Goal: Check status: Check status

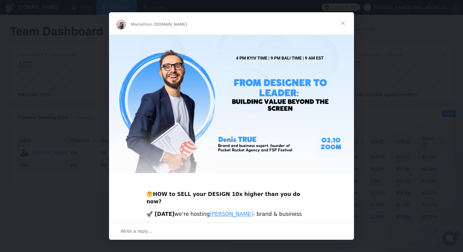
click at [340, 24] on span "Close" at bounding box center [343, 23] width 22 height 22
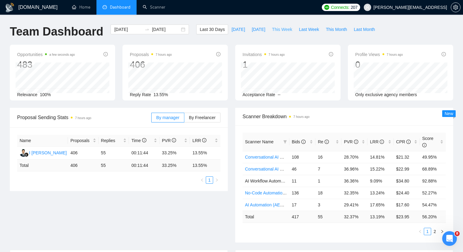
click at [291, 33] on button "This Week" at bounding box center [282, 30] width 27 height 10
type input "[DATE]"
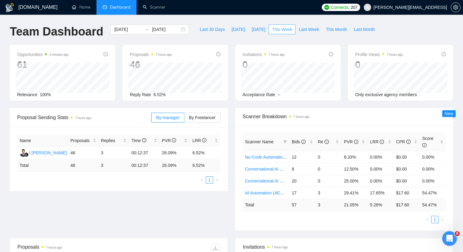
click at [286, 27] on span "This Week" at bounding box center [282, 29] width 20 height 7
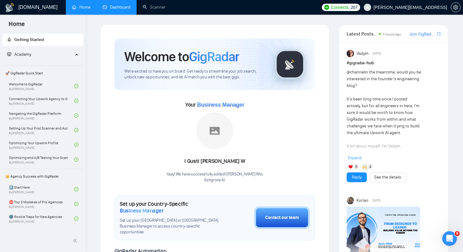
click at [120, 8] on link "Dashboard" at bounding box center [117, 7] width 28 height 5
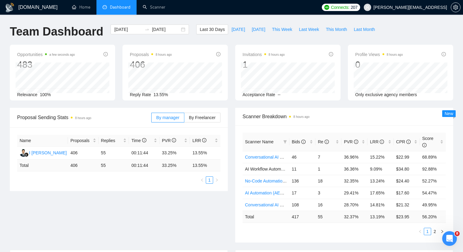
scroll to position [1, 0]
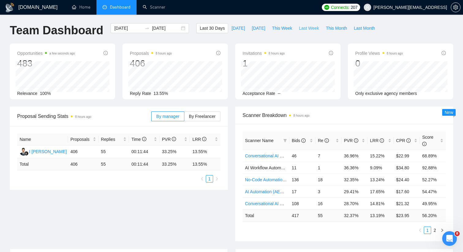
click at [308, 27] on span "Last Week" at bounding box center [309, 28] width 20 height 7
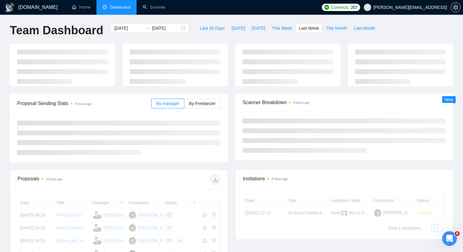
type input "2025-09-22"
type input "2025-09-28"
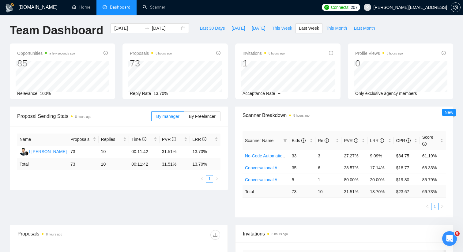
scroll to position [13, 0]
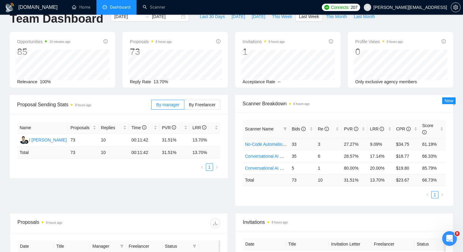
click at [271, 143] on link "No-Code Automation (Budget Filters W4, Aug)" at bounding box center [289, 144] width 88 height 5
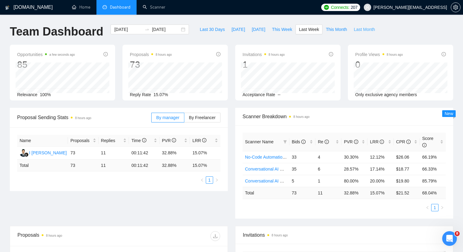
click at [357, 28] on span "Last Month" at bounding box center [364, 29] width 21 height 7
type input "[DATE]"
type input "2025-09-30"
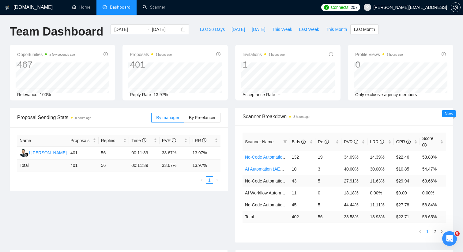
click at [257, 181] on span "No-Code Automation (Budget Filters)" at bounding box center [280, 181] width 70 height 5
click at [290, 181] on td "43" at bounding box center [303, 181] width 26 height 12
click at [281, 182] on span "No-Code Automation (Budget Filters)" at bounding box center [280, 181] width 70 height 5
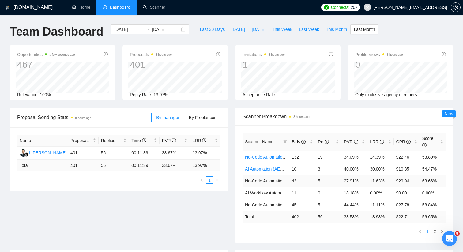
click at [279, 182] on span "No-Code Automation (Budget Filters)" at bounding box center [280, 181] width 70 height 5
click at [283, 182] on span "No-Code Automation (Budget Filters)" at bounding box center [280, 181] width 70 height 5
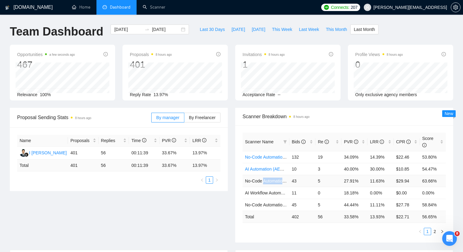
click at [283, 182] on span "No-Code Automation (Budget Filters)" at bounding box center [280, 181] width 70 height 5
click at [284, 143] on icon "filter" at bounding box center [286, 142] width 4 height 4
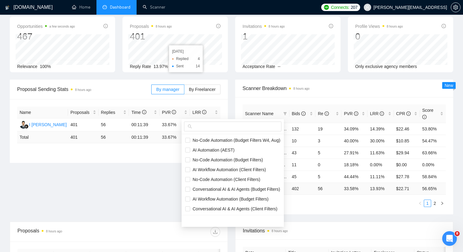
scroll to position [54, 0]
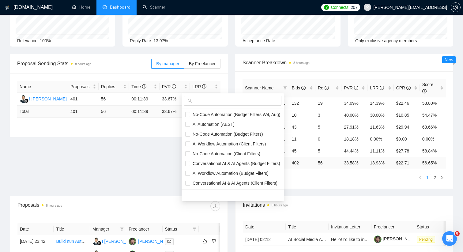
click at [149, 142] on div "Proposal Sending Stats 8 hours ago By manager By Freelancer Name Proposals Repl…" at bounding box center [231, 125] width 451 height 142
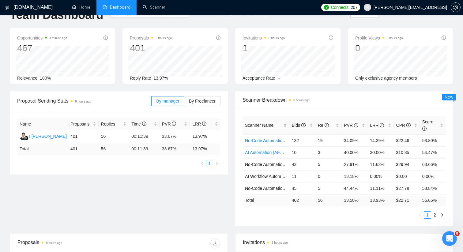
scroll to position [0, 0]
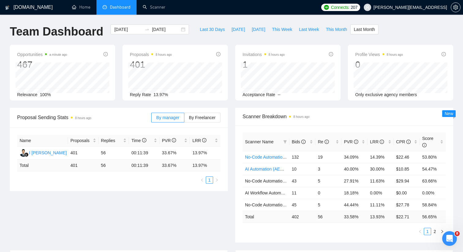
click at [321, 215] on td "56" at bounding box center [329, 217] width 26 height 12
click at [284, 141] on icon "filter" at bounding box center [286, 142] width 4 height 4
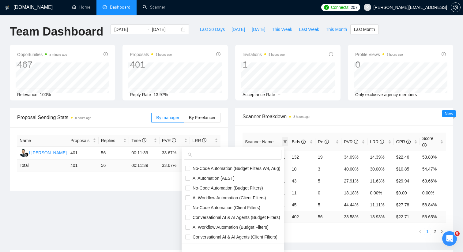
click at [284, 141] on icon "filter" at bounding box center [286, 142] width 4 height 4
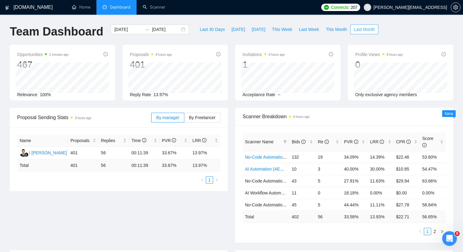
click at [360, 28] on span "Last Month" at bounding box center [364, 29] width 21 height 7
click at [284, 30] on span "This Week" at bounding box center [282, 29] width 20 height 7
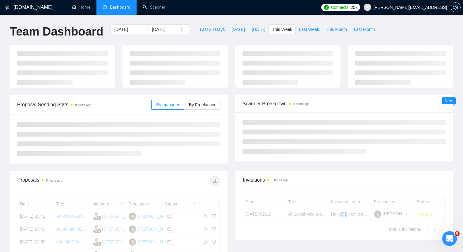
type input "[DATE]"
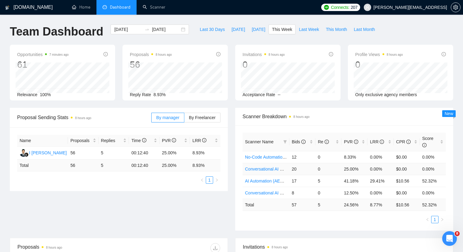
click at [269, 170] on link "Conversational AI & AI Agents (Budget Filters)" at bounding box center [289, 169] width 88 height 5
